Goal: Task Accomplishment & Management: Complete application form

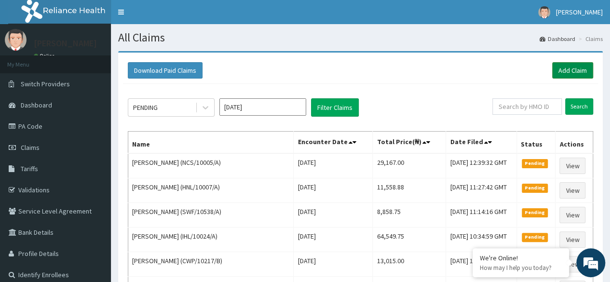
click at [567, 68] on link "Add Claim" at bounding box center [572, 70] width 41 height 16
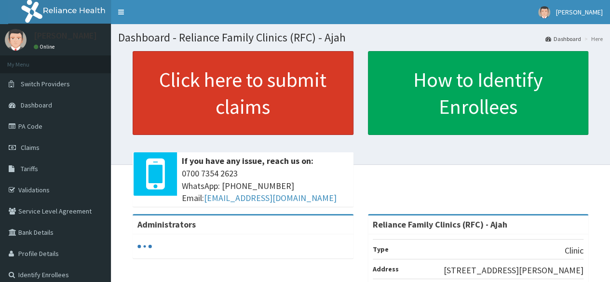
click at [252, 108] on link "Click here to submit claims" at bounding box center [243, 93] width 221 height 84
click at [291, 96] on link "Click here to submit claims" at bounding box center [243, 93] width 221 height 84
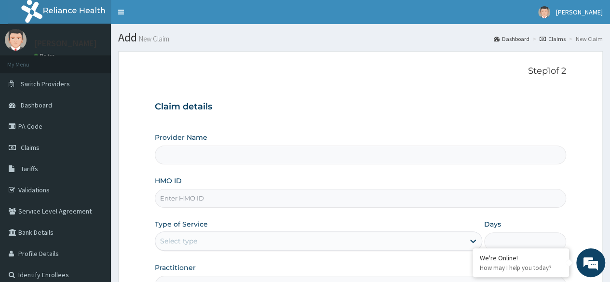
type input "Reliance Family Clinics (RFC) - Ajah"
click at [254, 200] on input "HMO ID" at bounding box center [360, 198] width 411 height 19
click at [220, 201] on input "HMO ID" at bounding box center [360, 198] width 411 height 19
paste input "NCS/10018/A"
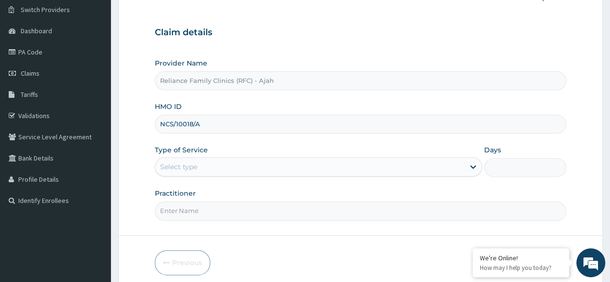
scroll to position [112, 0]
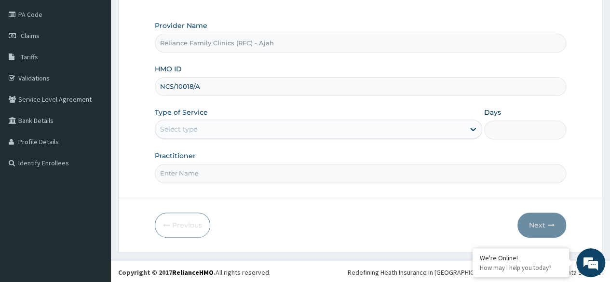
type input "NCS/10018/A"
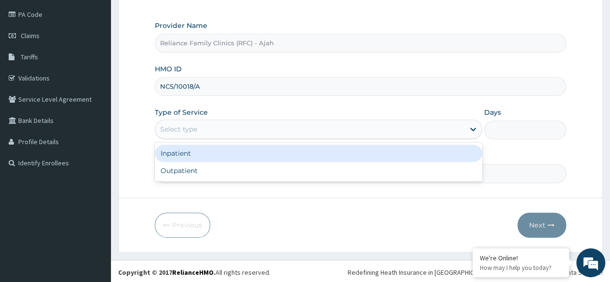
click at [236, 170] on div "Outpatient" at bounding box center [318, 170] width 327 height 17
type input "1"
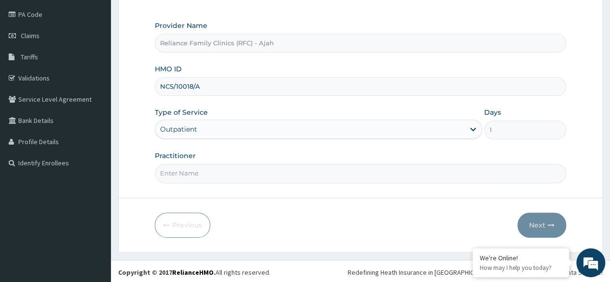
click at [240, 173] on input "Practitioner" at bounding box center [360, 173] width 411 height 19
click at [242, 175] on input "Practitioner" at bounding box center [360, 173] width 411 height 19
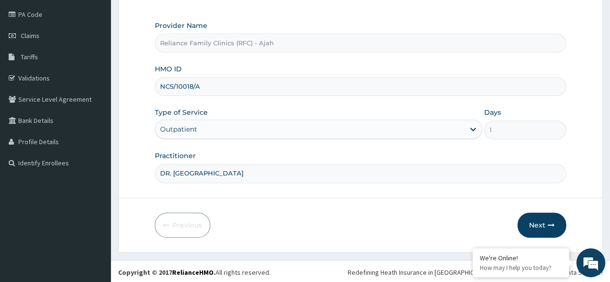
type input "DR. LOCUM"
click at [554, 230] on button "Next" at bounding box center [541, 225] width 49 height 25
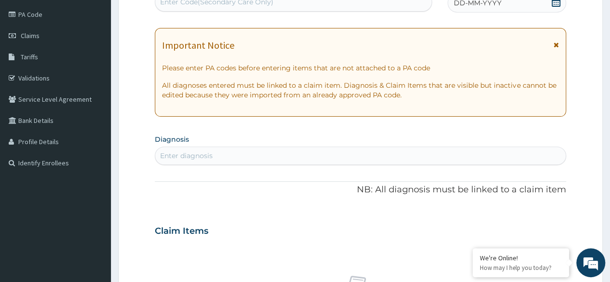
click at [493, 0] on span "DD-MM-YYYY" at bounding box center [478, 3] width 48 height 10
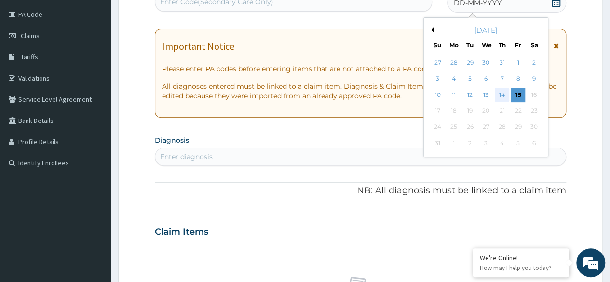
click at [501, 100] on div "14" at bounding box center [502, 95] width 14 height 14
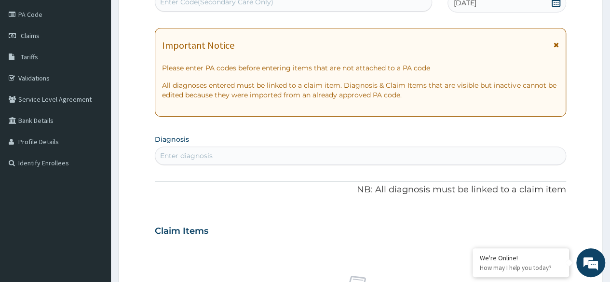
scroll to position [109, 0]
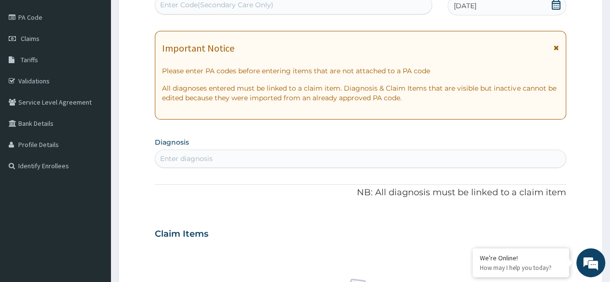
click at [289, 5] on div "Enter Code(Secondary Care Only)" at bounding box center [293, 4] width 276 height 15
paste input "PA/819D5D"
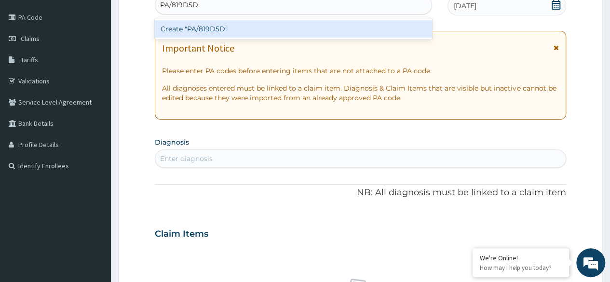
type input "PA/819D5D"
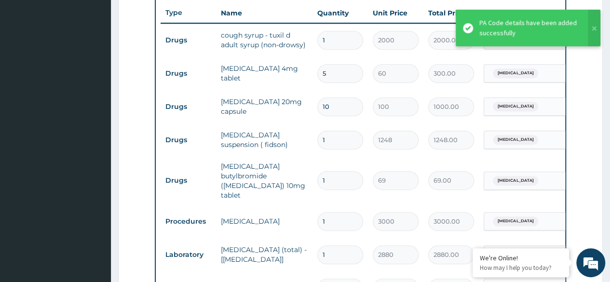
scroll to position [360, 0]
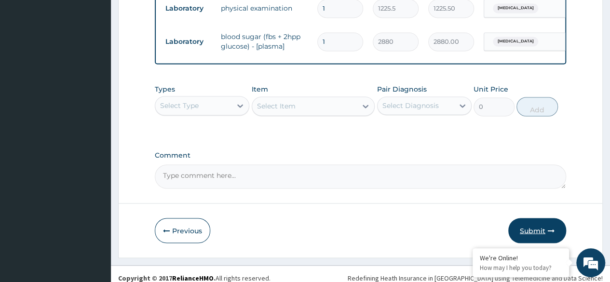
click at [545, 223] on button "Submit" at bounding box center [537, 230] width 58 height 25
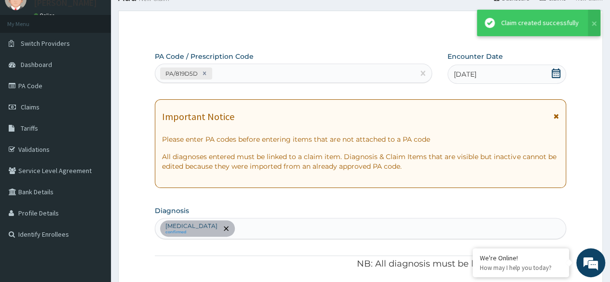
scroll to position [779, 0]
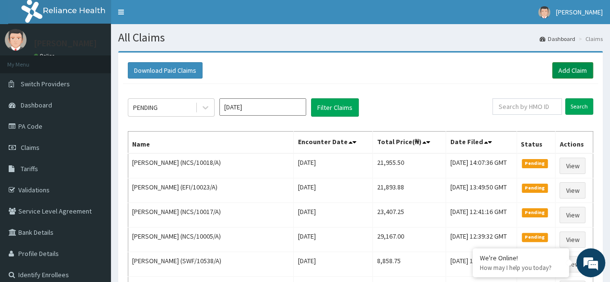
click at [565, 67] on link "Add Claim" at bounding box center [572, 70] width 41 height 16
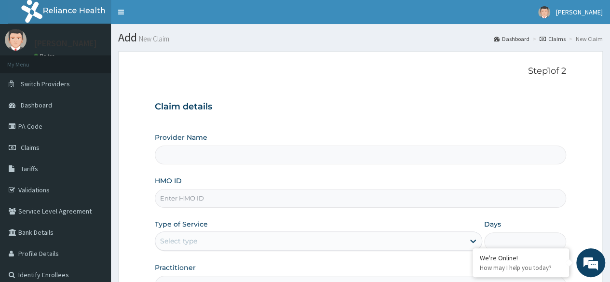
type input "Reliance Family Clinics (RFC) - Ajah"
click at [234, 201] on input "HMO ID" at bounding box center [360, 198] width 411 height 19
click at [176, 200] on input "HMO ID" at bounding box center [360, 198] width 411 height 19
paste input "NCS/10019/A"
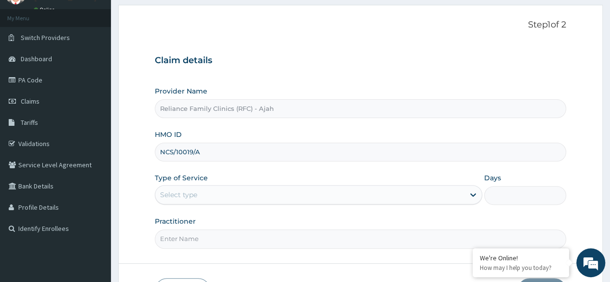
scroll to position [112, 0]
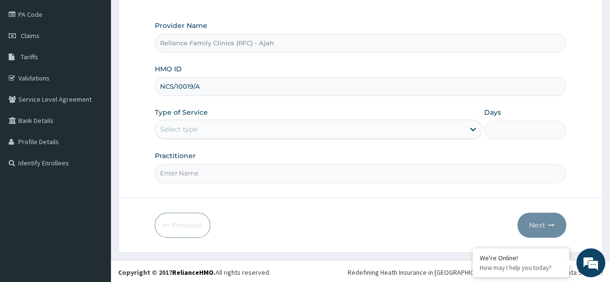
type input "NCS/10019/A"
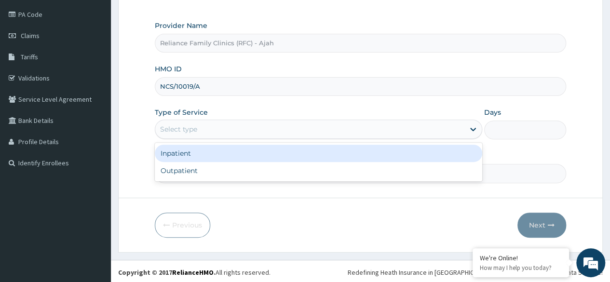
click at [248, 172] on div "Outpatient" at bounding box center [318, 170] width 327 height 17
type input "1"
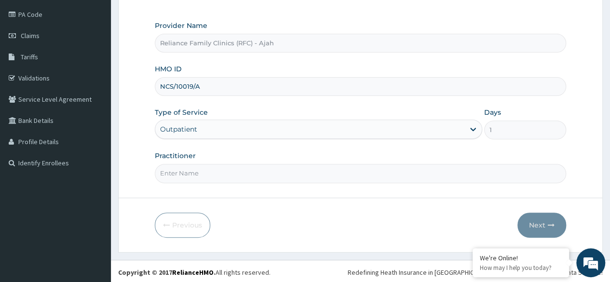
click at [252, 174] on input "Practitioner" at bounding box center [360, 173] width 411 height 19
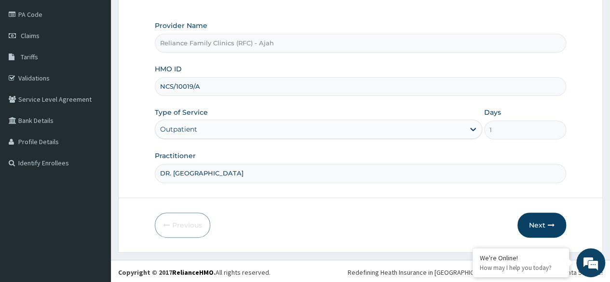
type input "DR. LOCUM"
click at [544, 224] on button "Next" at bounding box center [541, 225] width 49 height 25
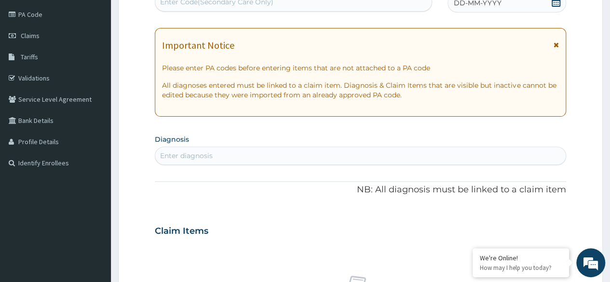
click at [479, 2] on span "DD-MM-YYYY" at bounding box center [478, 3] width 48 height 10
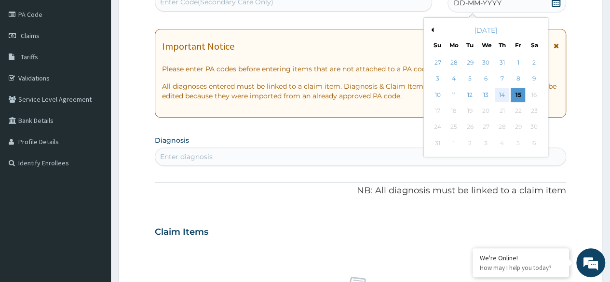
click at [495, 92] on div "14" at bounding box center [502, 95] width 14 height 14
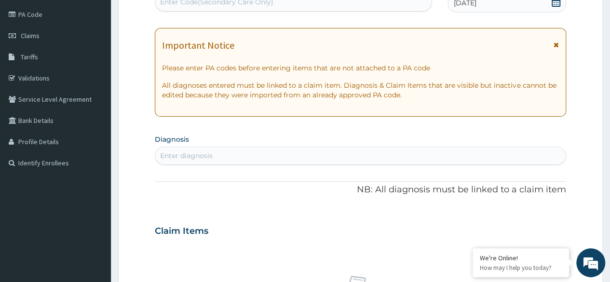
scroll to position [109, 0]
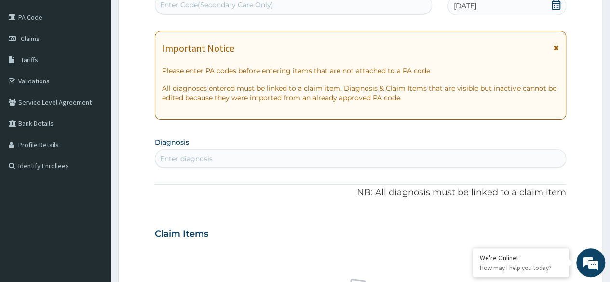
click at [309, 1] on div "Enter Code(Secondary Care Only)" at bounding box center [293, 4] width 276 height 15
paste input "PA/B2BC77"
type input "PA/B2BC77"
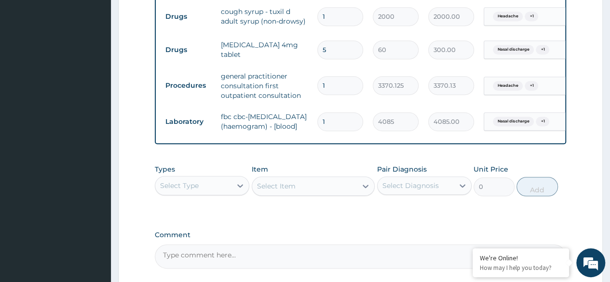
scroll to position [417, 0]
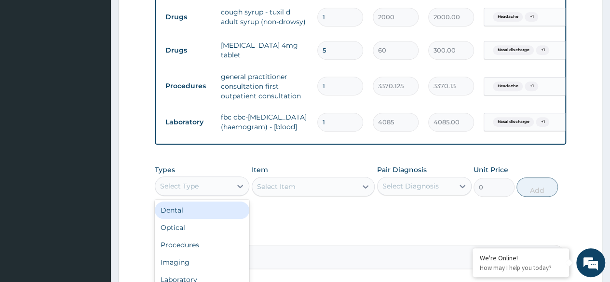
click at [230, 194] on div "Select Type" at bounding box center [193, 185] width 76 height 15
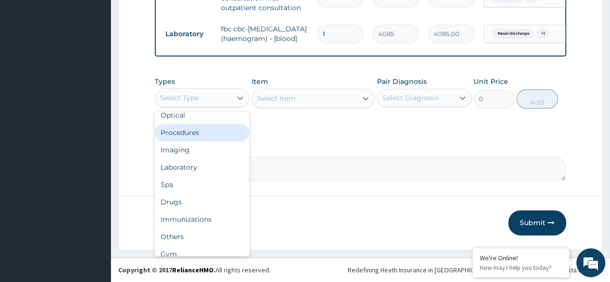
scroll to position [0, 0]
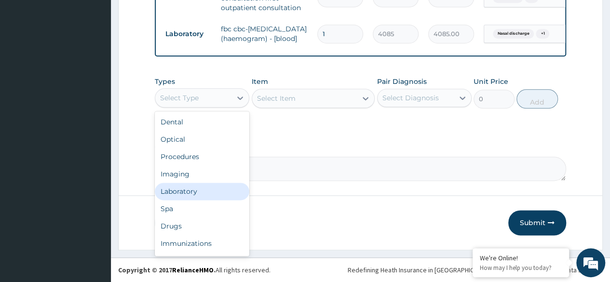
click at [161, 187] on div "Laboratory" at bounding box center [202, 191] width 94 height 17
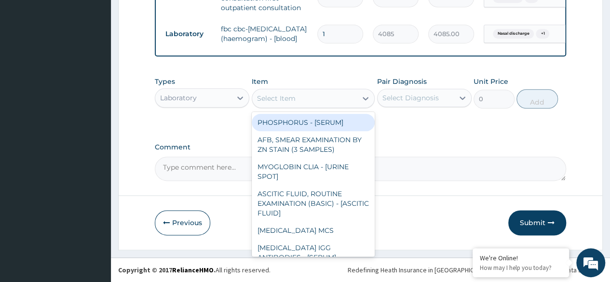
click at [319, 98] on div "Select Item" at bounding box center [304, 98] width 105 height 15
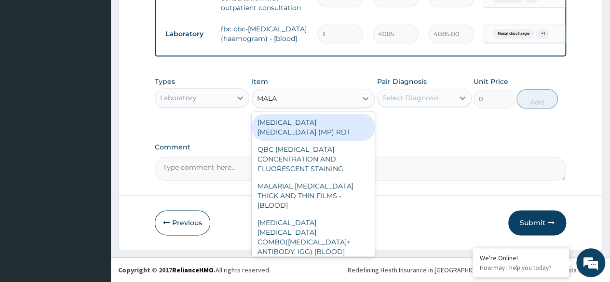
type input "MALAR"
click at [309, 184] on div "MALARIAL [MEDICAL_DATA] THICK AND THIN FILMS - [BLOOD]" at bounding box center [313, 195] width 123 height 37
type input "1531.875"
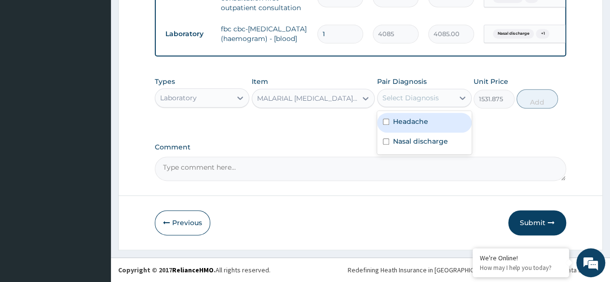
click at [433, 123] on div "Headache" at bounding box center [424, 123] width 94 height 20
checkbox input "true"
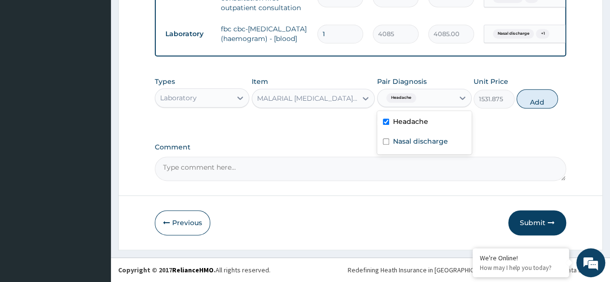
click at [434, 142] on label "Nasal discharge" at bounding box center [420, 141] width 55 height 10
checkbox input "true"
click at [538, 103] on button "Add" at bounding box center [536, 98] width 41 height 19
type input "0"
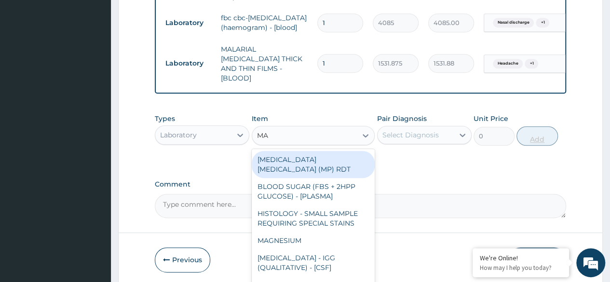
type input "MAL"
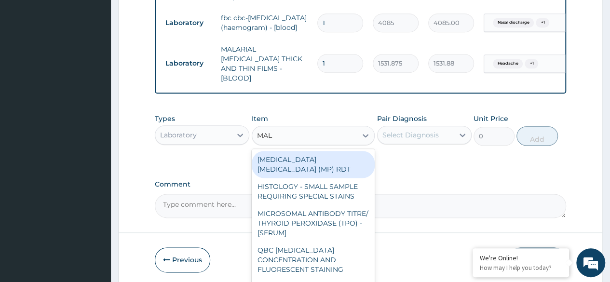
click at [343, 162] on div "[MEDICAL_DATA] [MEDICAL_DATA] (MP) RDT" at bounding box center [313, 164] width 123 height 27
type input "1531.875"
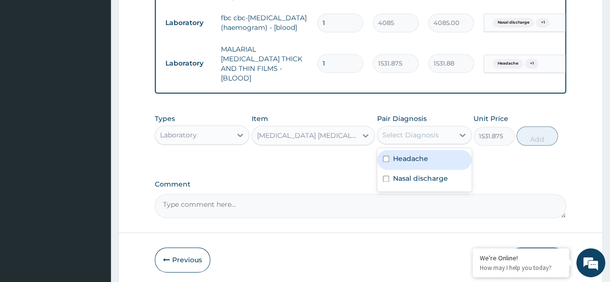
click at [421, 170] on div "Headache" at bounding box center [424, 160] width 94 height 20
checkbox input "true"
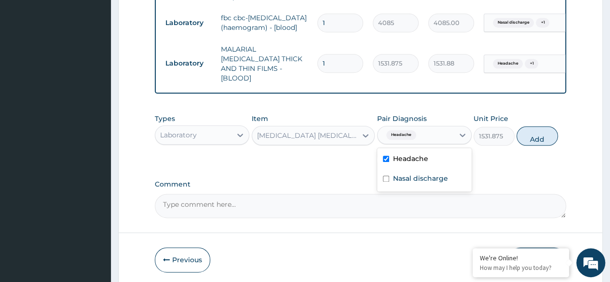
click at [431, 180] on label "Nasal discharge" at bounding box center [420, 179] width 55 height 10
checkbox input "true"
click at [532, 142] on button "Add" at bounding box center [536, 135] width 41 height 19
type input "0"
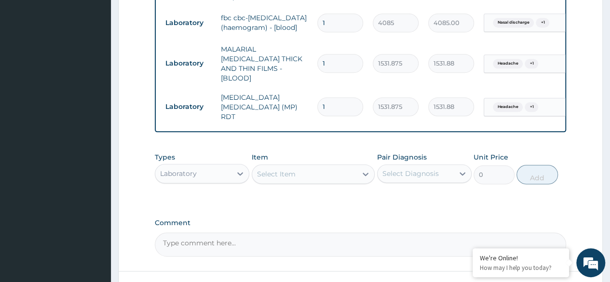
click at [295, 173] on div "Select Item" at bounding box center [304, 173] width 105 height 15
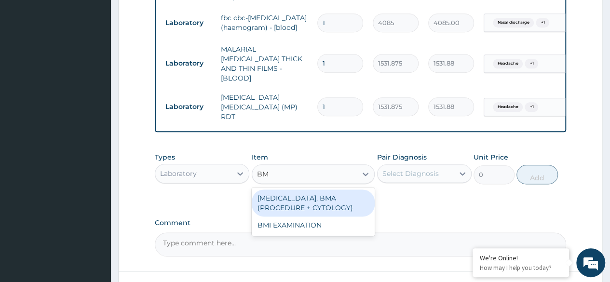
type input "BMI"
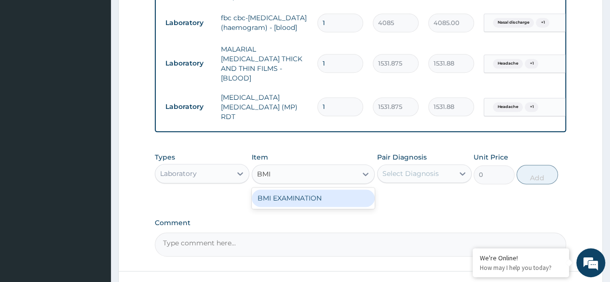
click at [304, 189] on div "BMI EXAMINATION" at bounding box center [313, 197] width 123 height 17
type input "1225.5"
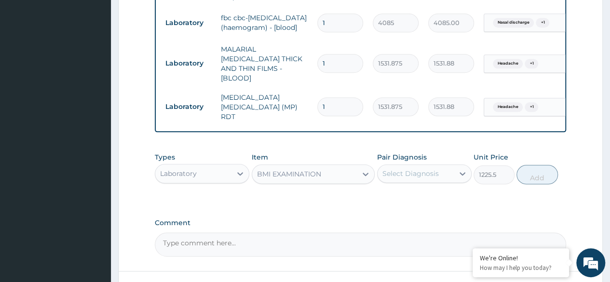
click at [432, 172] on div "Select Diagnosis" at bounding box center [410, 174] width 56 height 10
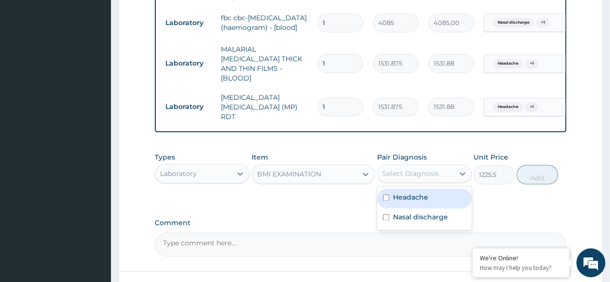
click at [428, 196] on div "Headache" at bounding box center [424, 198] width 94 height 20
checkbox input "true"
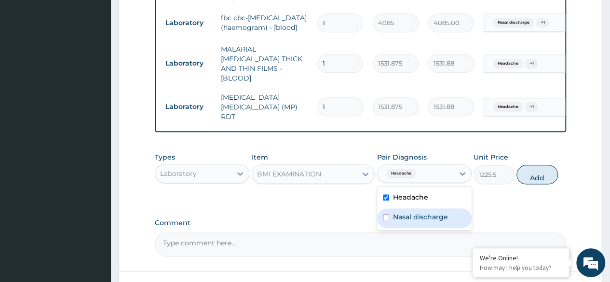
click at [427, 214] on label "Nasal discharge" at bounding box center [420, 217] width 55 height 10
checkbox input "true"
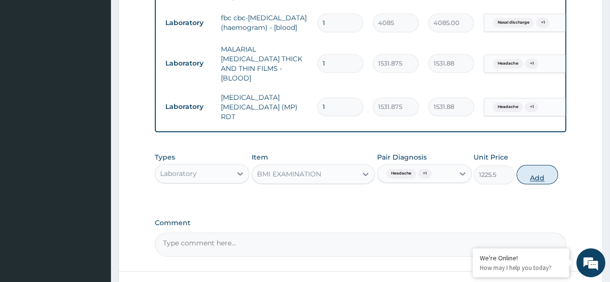
click at [534, 171] on button "Add" at bounding box center [536, 174] width 41 height 19
type input "0"
